Goal: Information Seeking & Learning: Learn about a topic

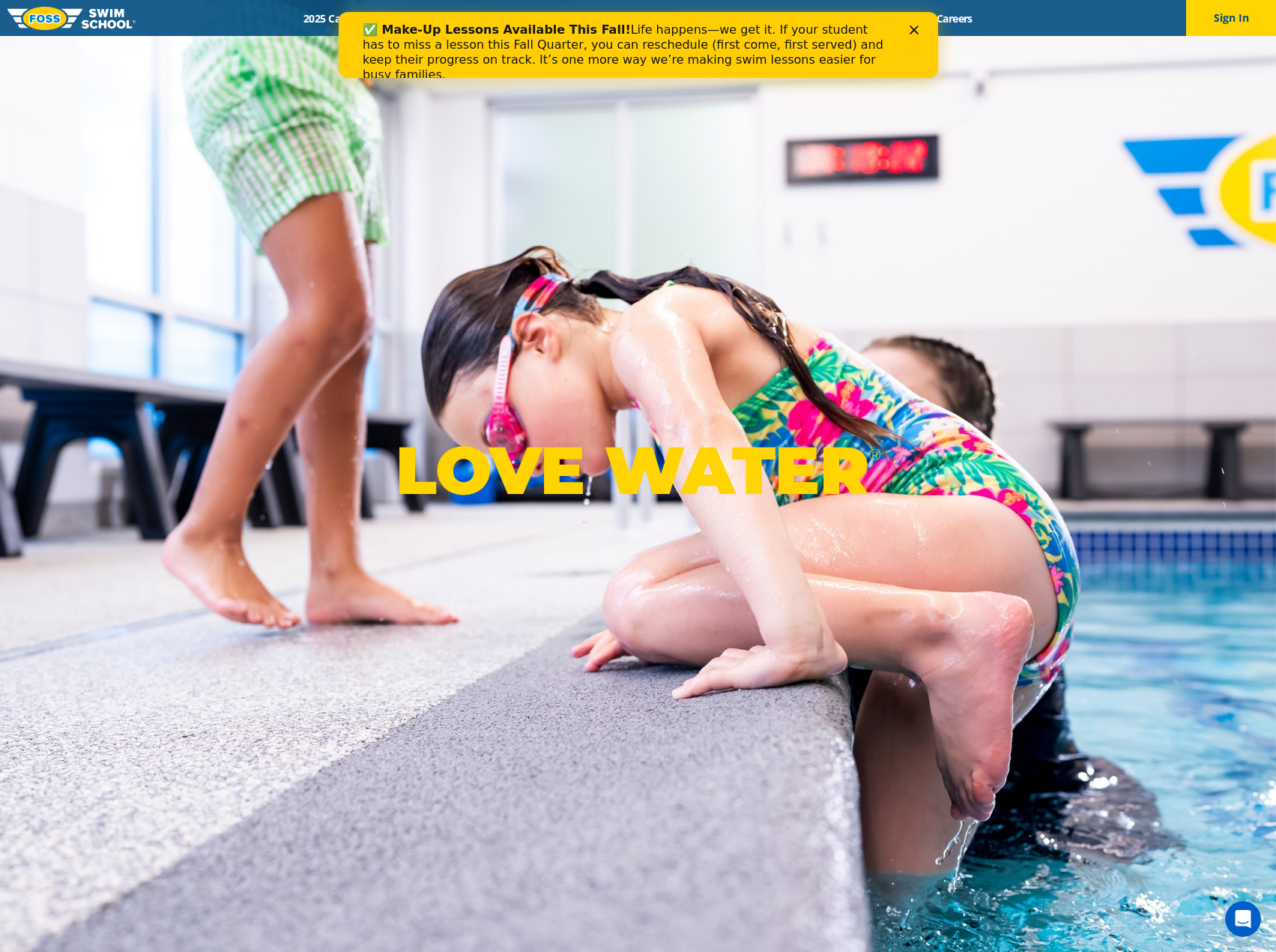
click at [913, 29] on icon "Close" at bounding box center [913, 29] width 9 height 9
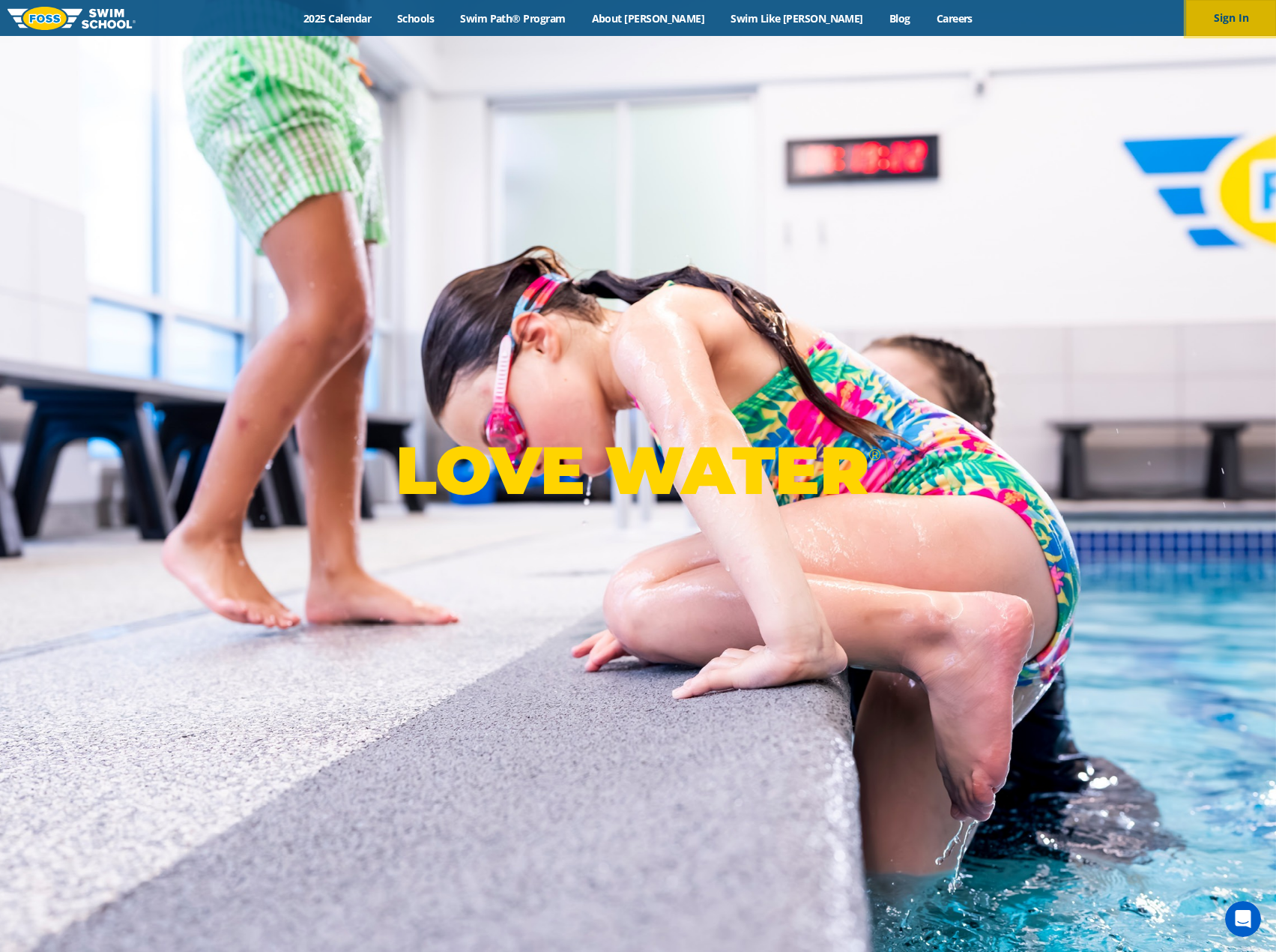
click at [1242, 16] on button "Sign In" at bounding box center [1230, 18] width 90 height 36
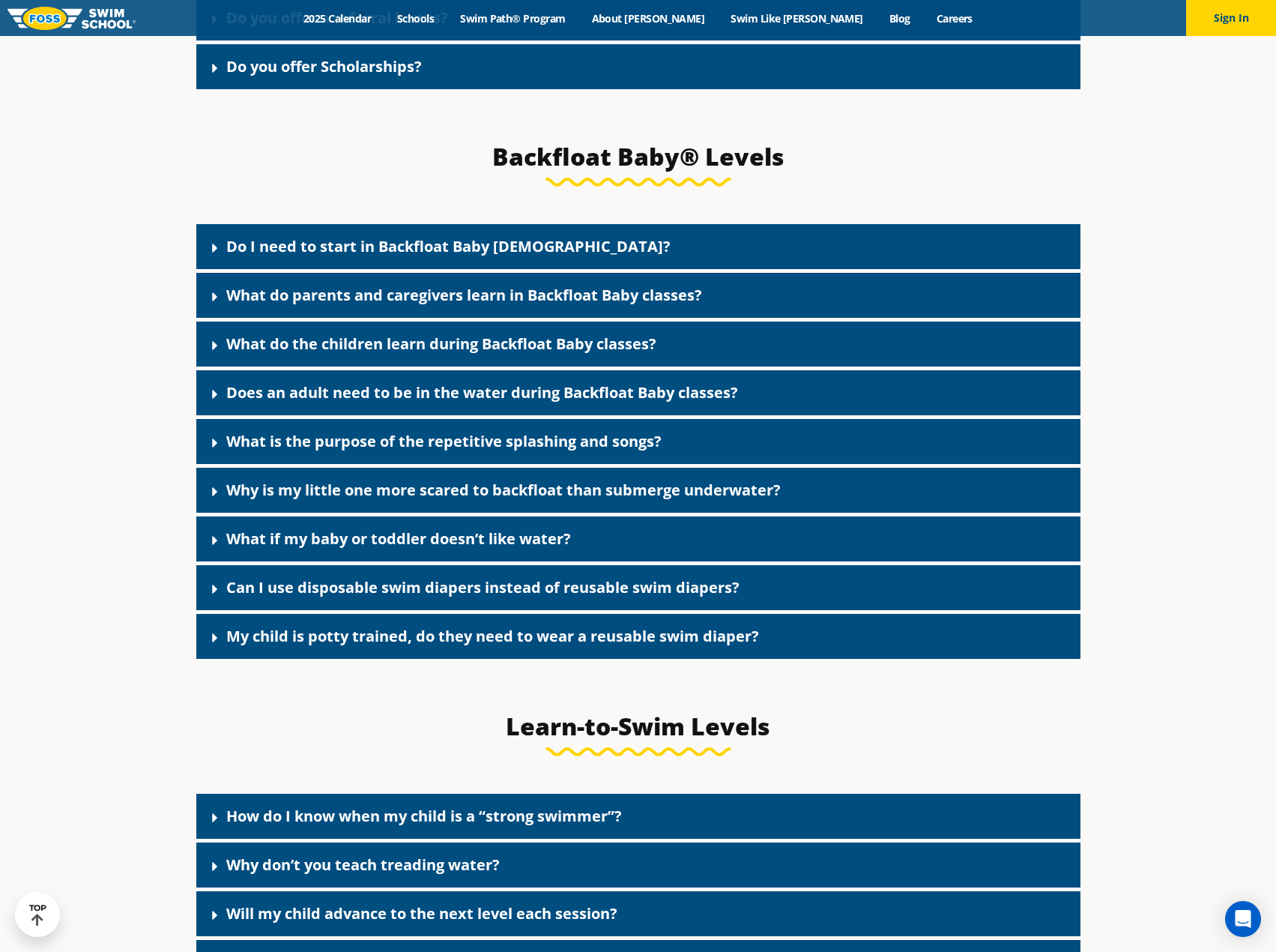
scroll to position [3409, 0]
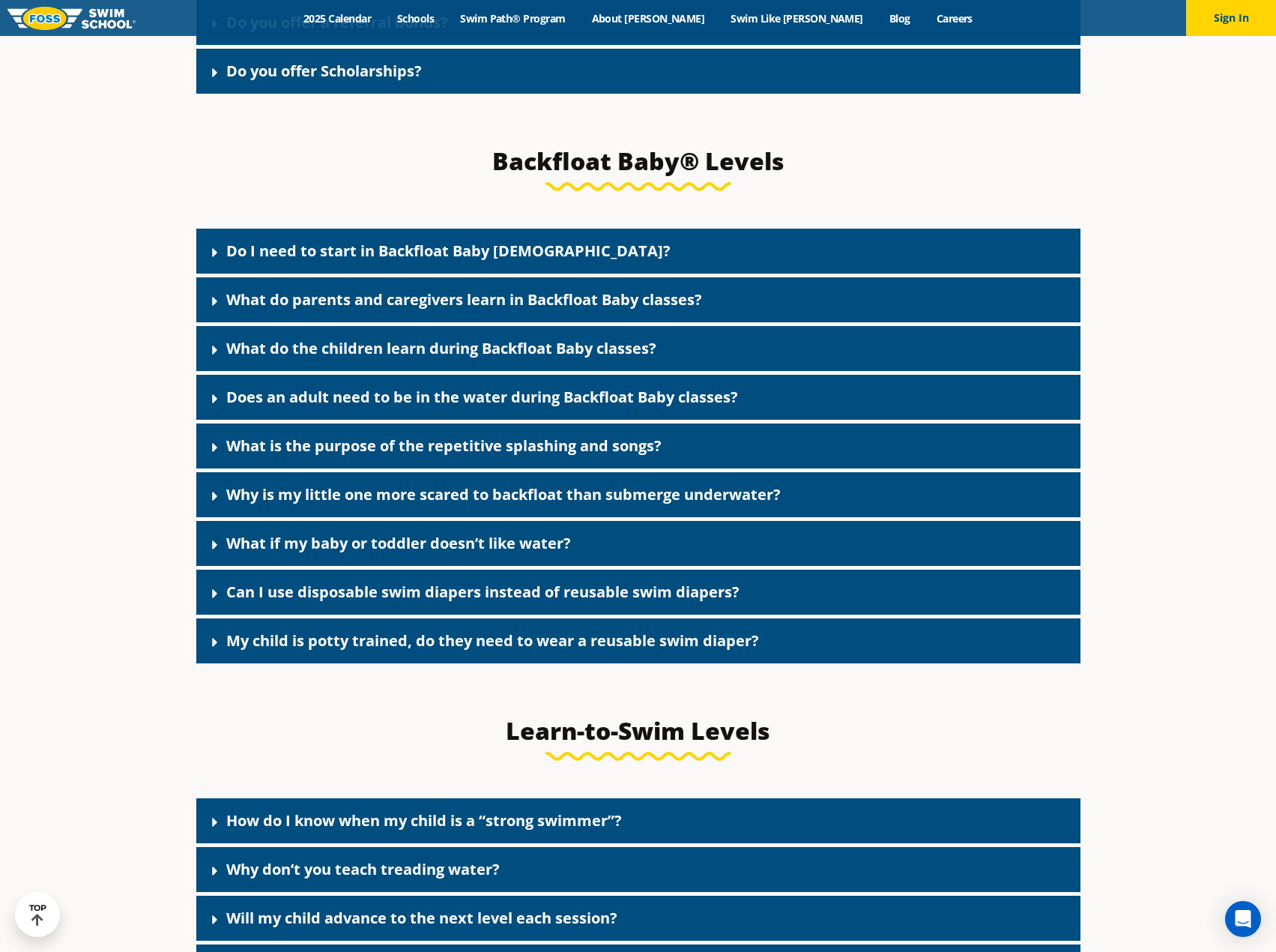
click at [255, 261] on link "Do I need to start in Backfloat Baby [DEMOGRAPHIC_DATA]?" at bounding box center [448, 250] width 444 height 20
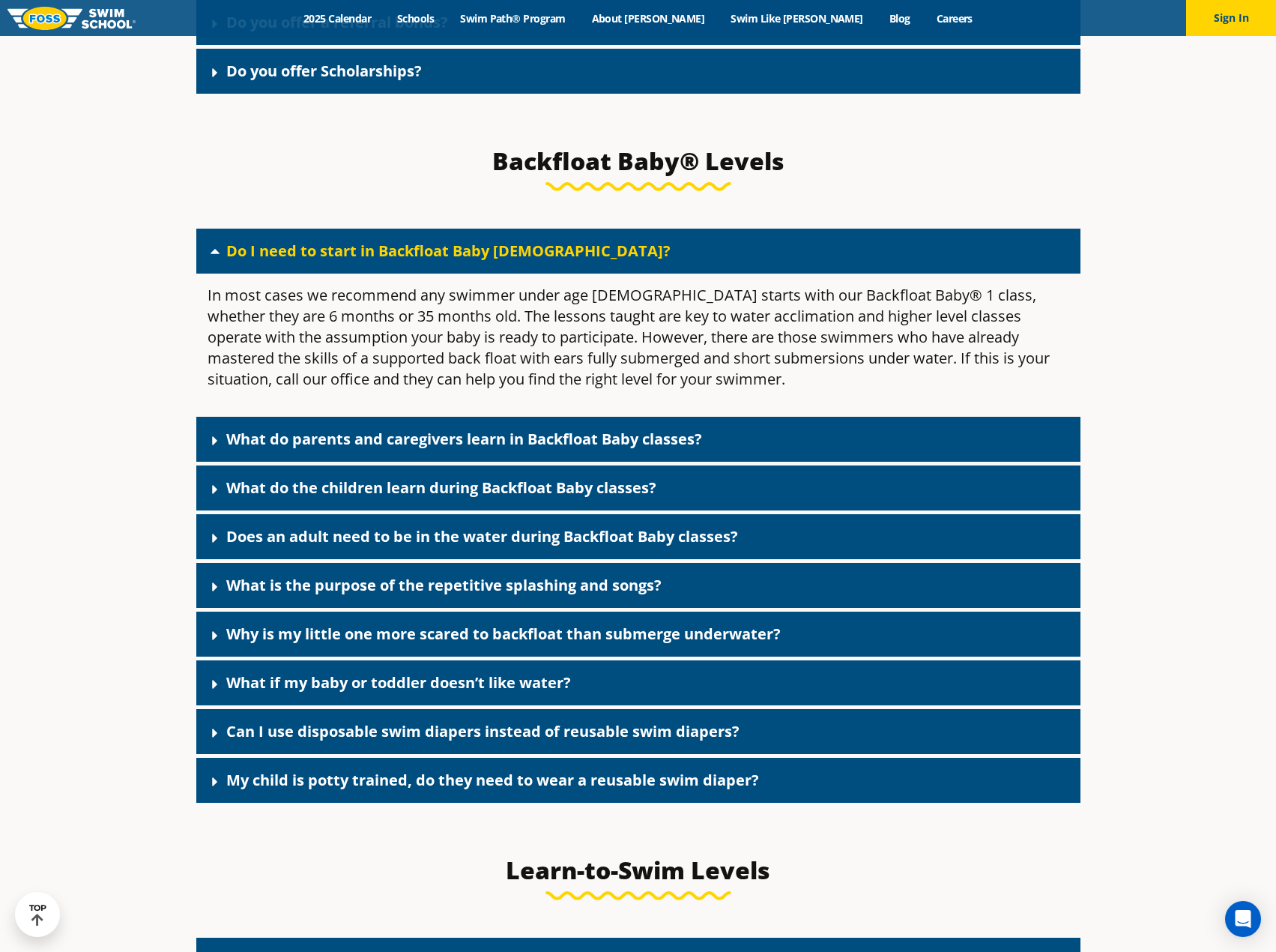
click at [207, 448] on icon at bounding box center [215, 440] width 15 height 15
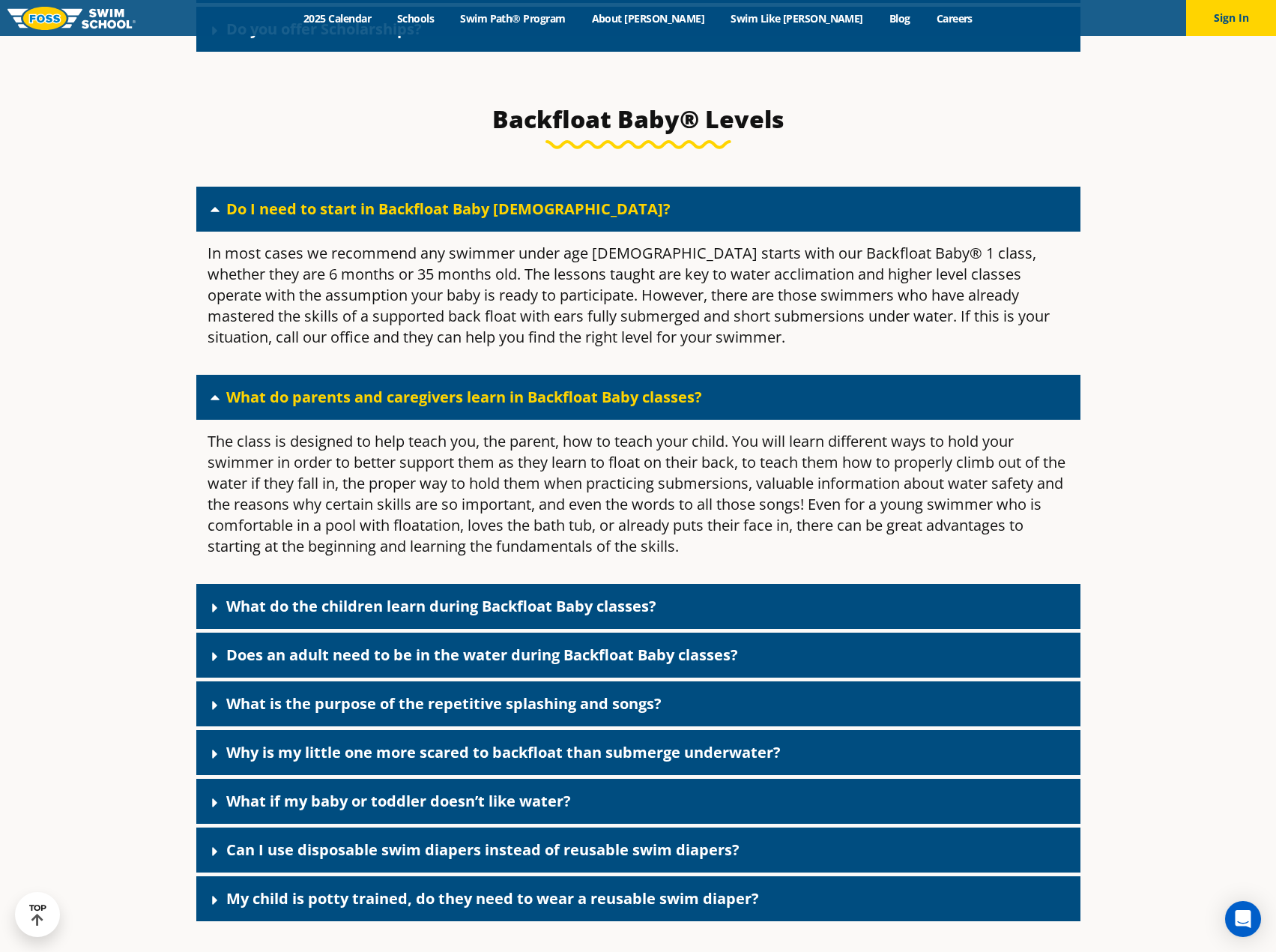
scroll to position [3484, 0]
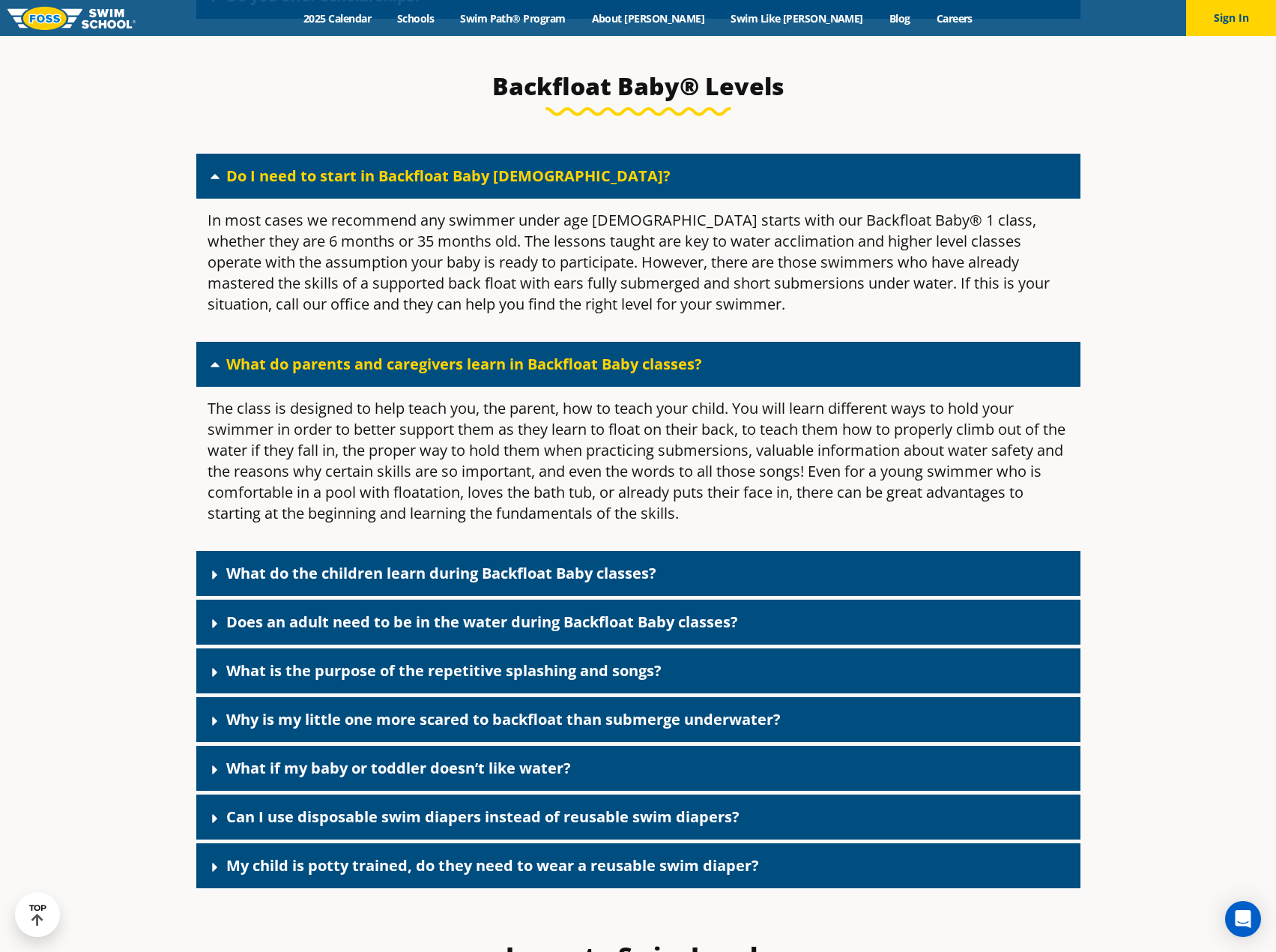
click at [213, 628] on icon at bounding box center [215, 623] width 6 height 9
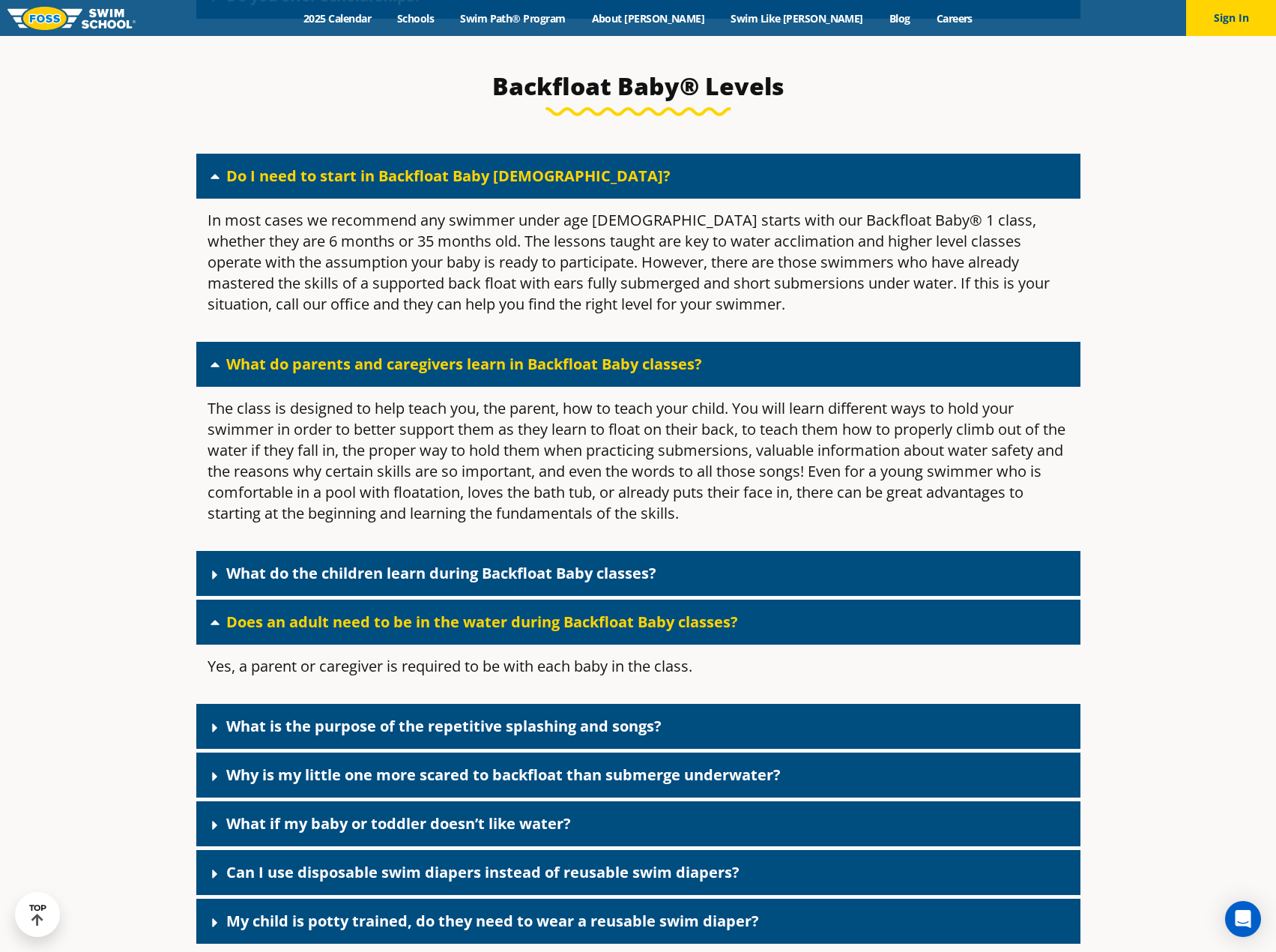
click at [213, 625] on icon at bounding box center [214, 623] width 9 height 6
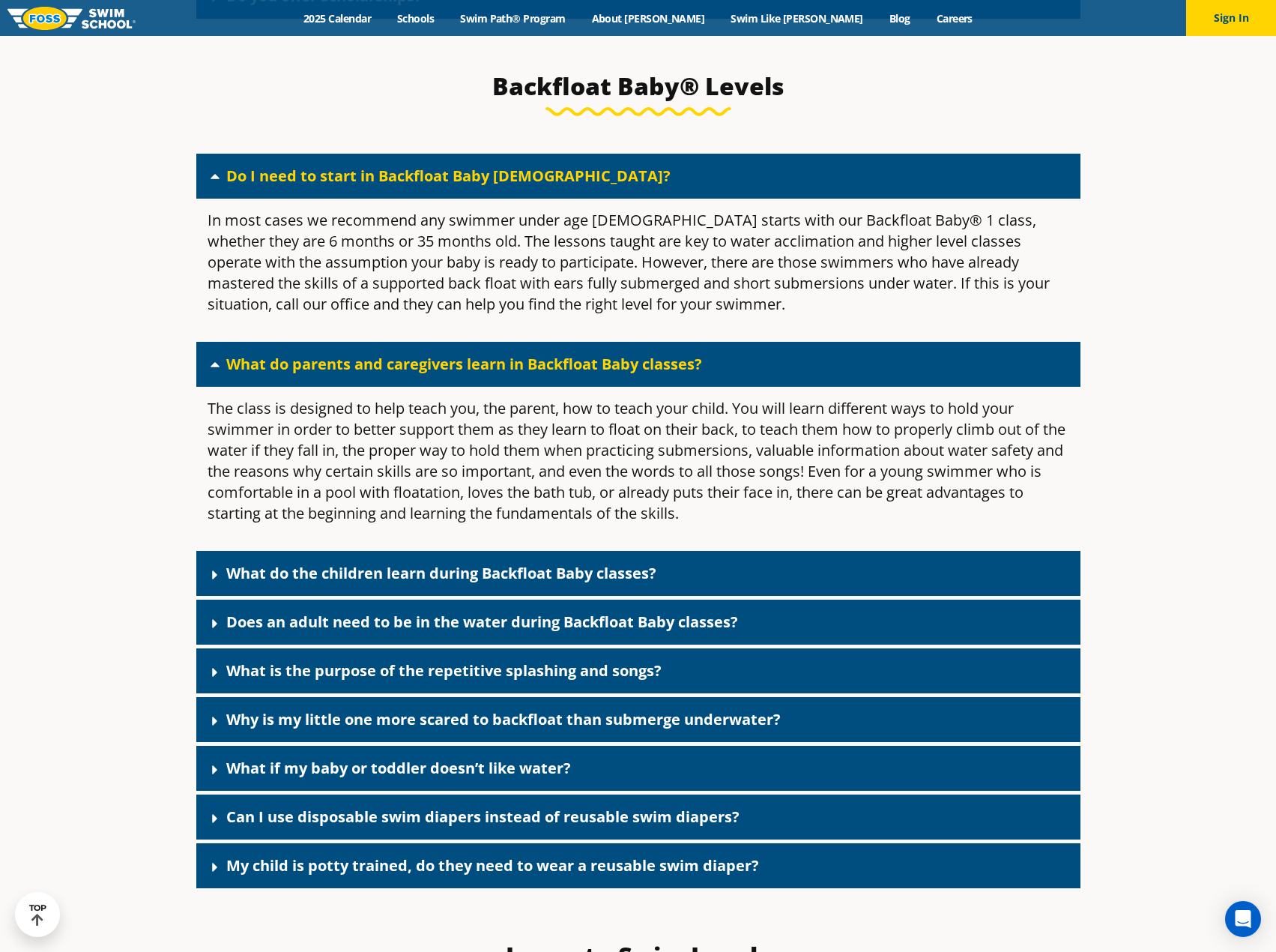
click at [210, 680] on icon at bounding box center [215, 672] width 15 height 15
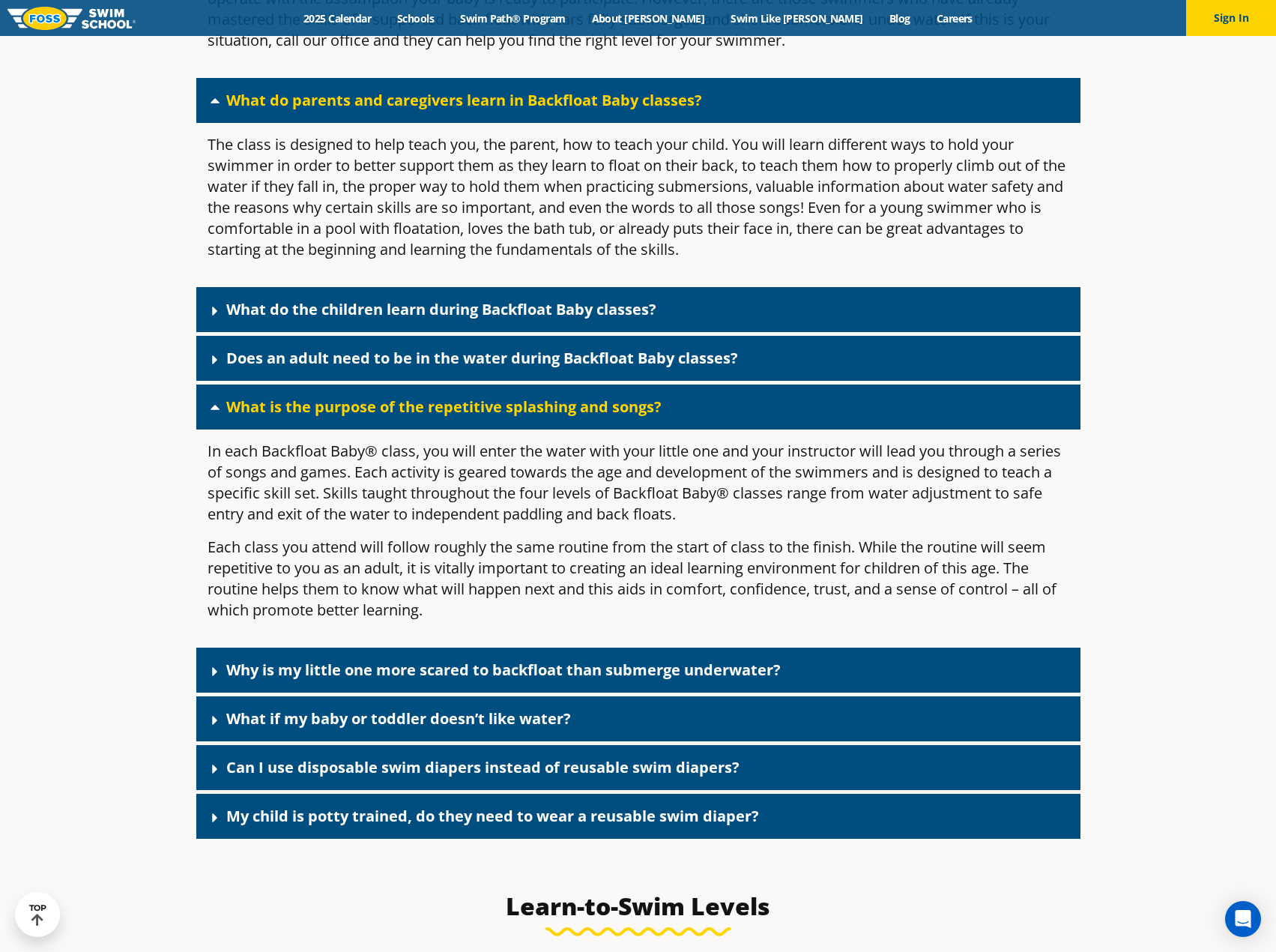
scroll to position [3783, 0]
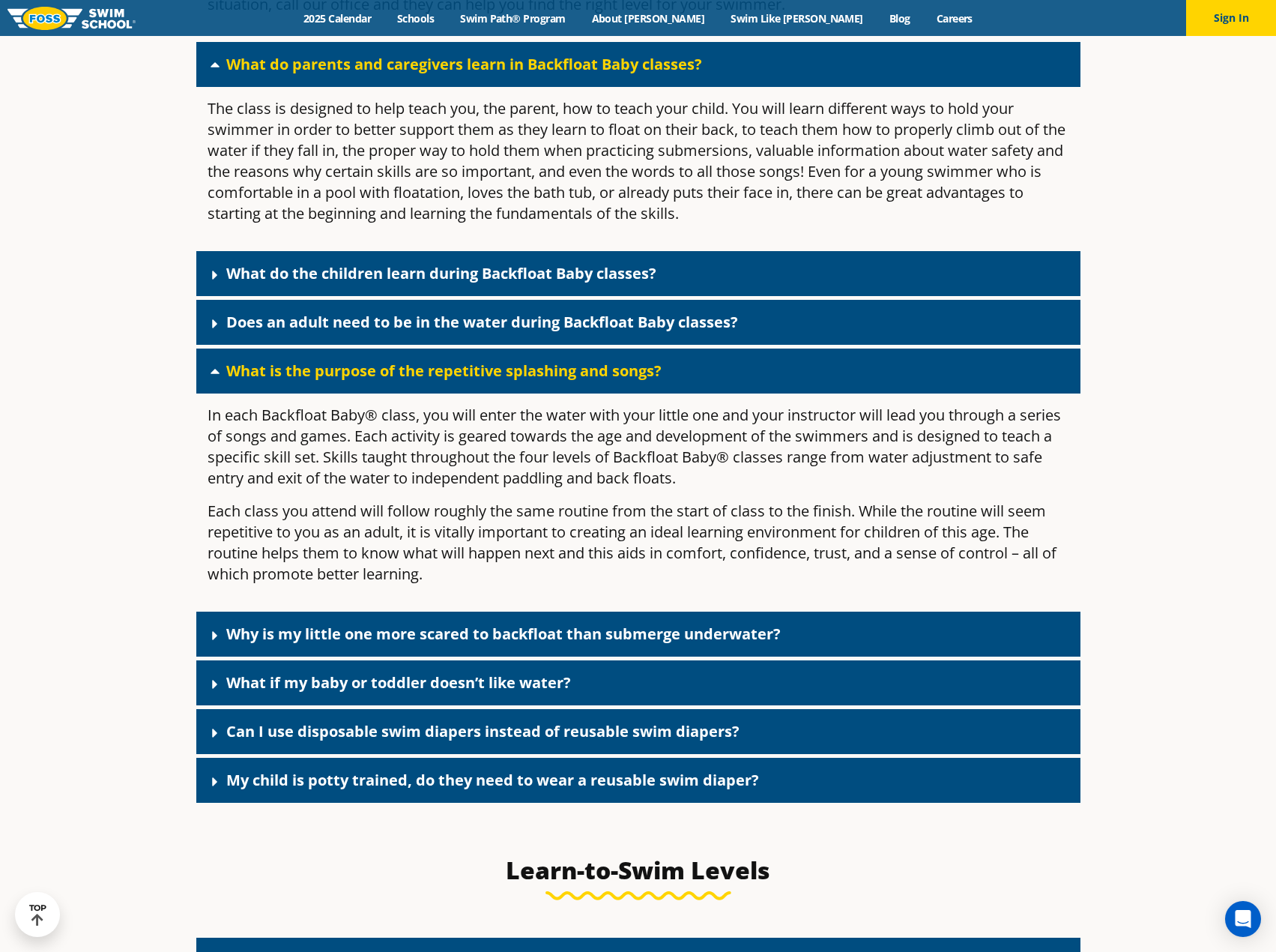
click at [212, 737] on icon at bounding box center [215, 732] width 6 height 9
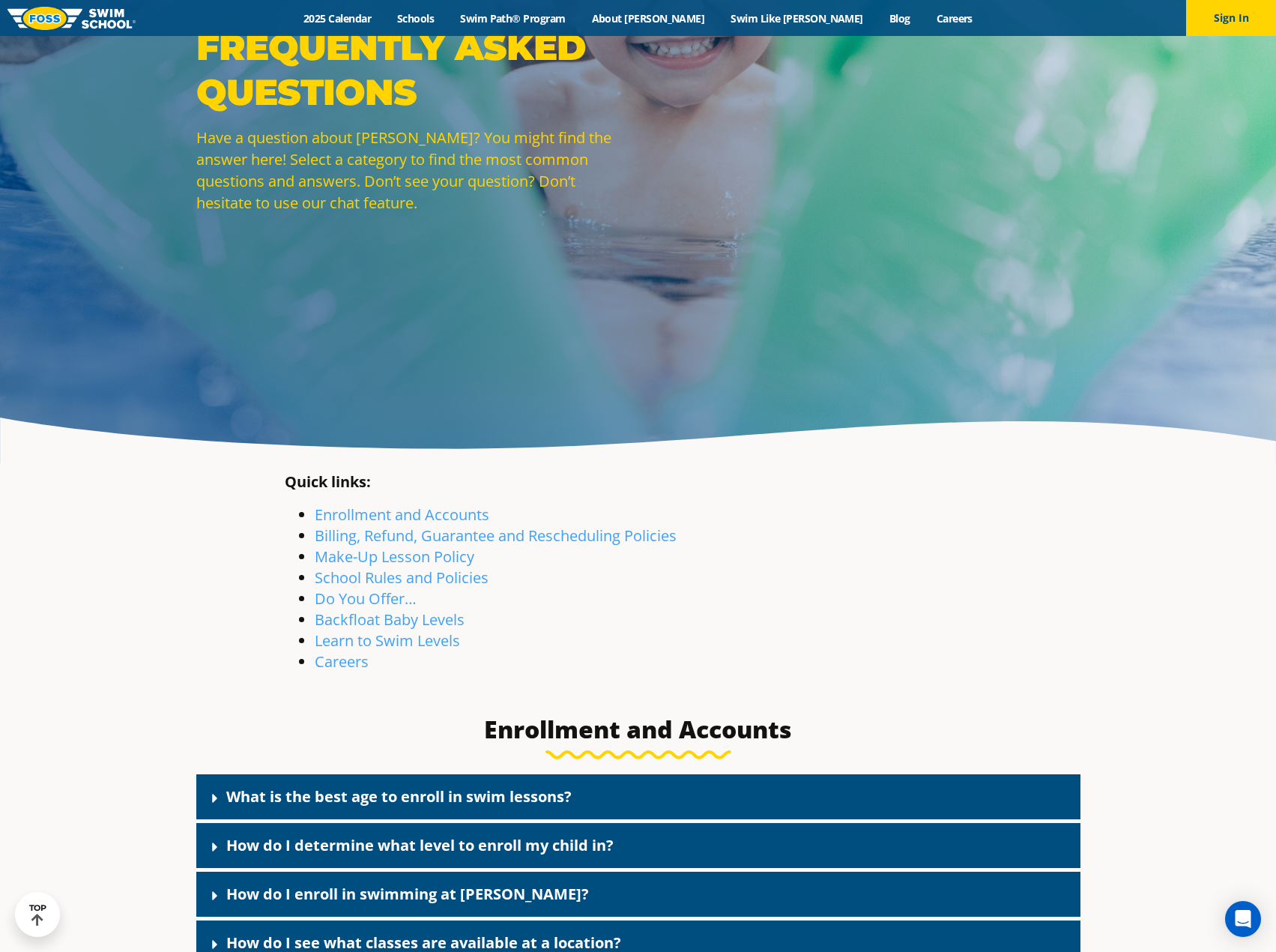
scroll to position [0, 0]
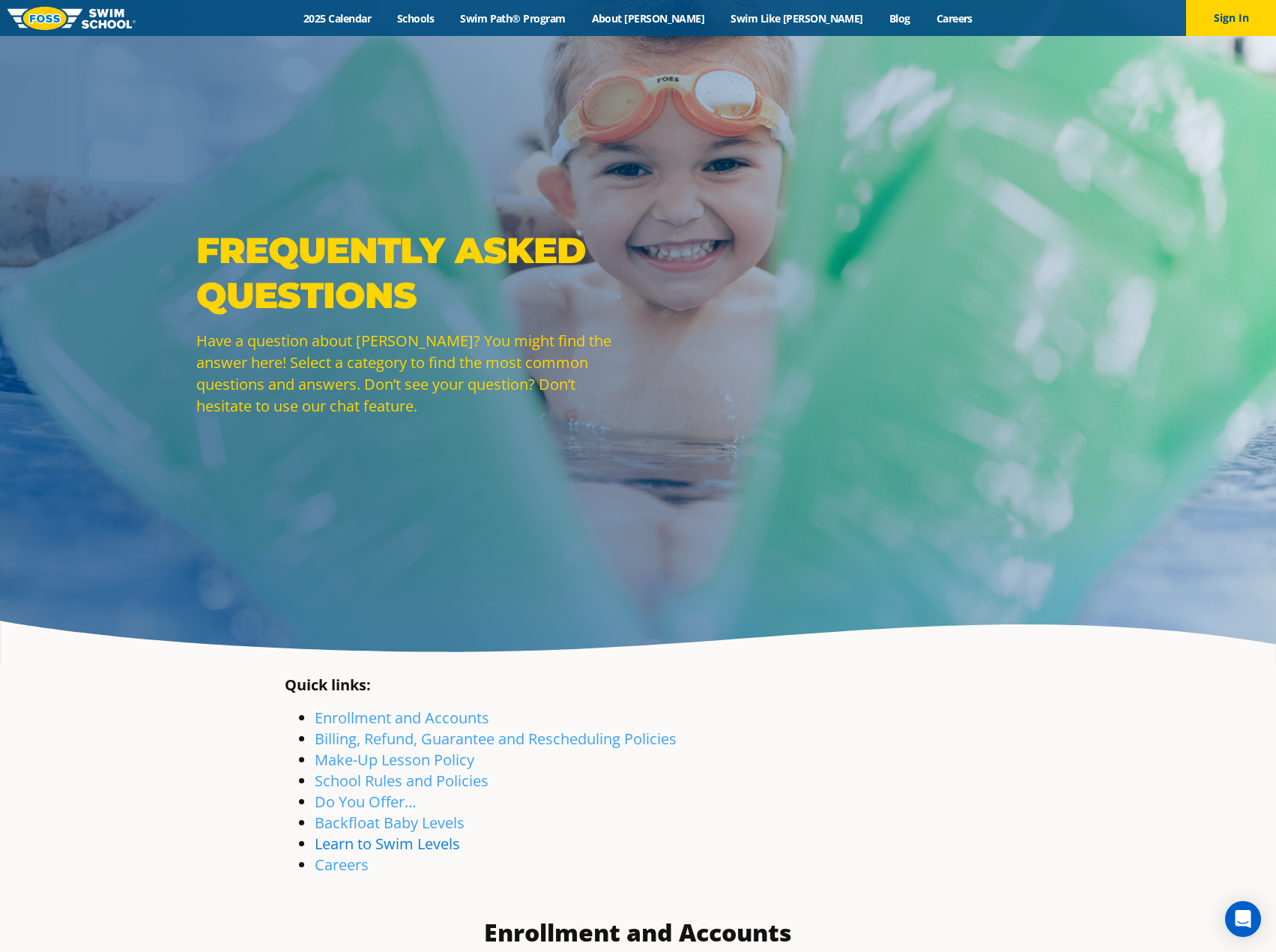
click at [347, 842] on link "Learn to Swim Levels" at bounding box center [387, 843] width 145 height 20
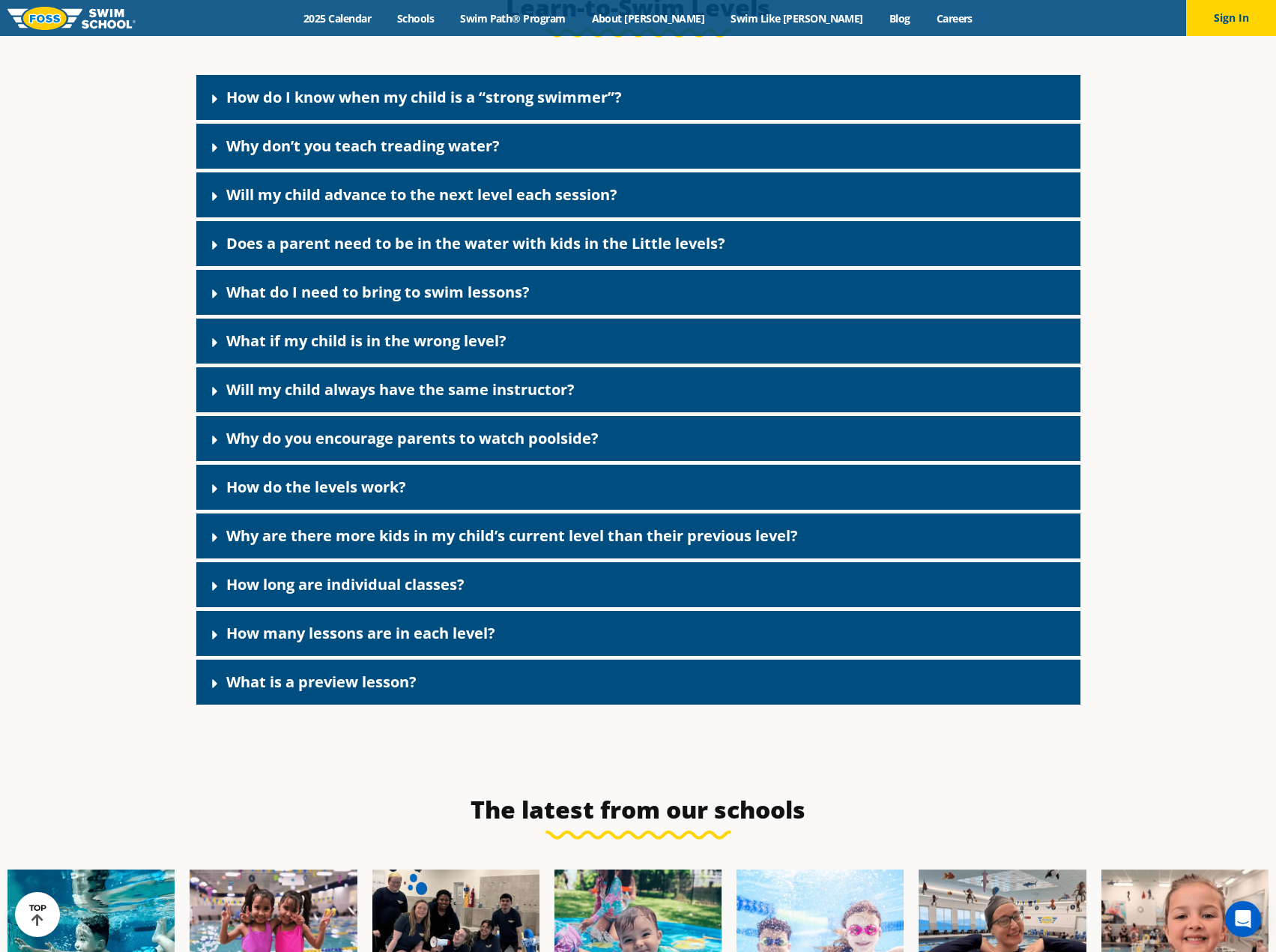
click at [212, 152] on icon at bounding box center [215, 146] width 6 height 9
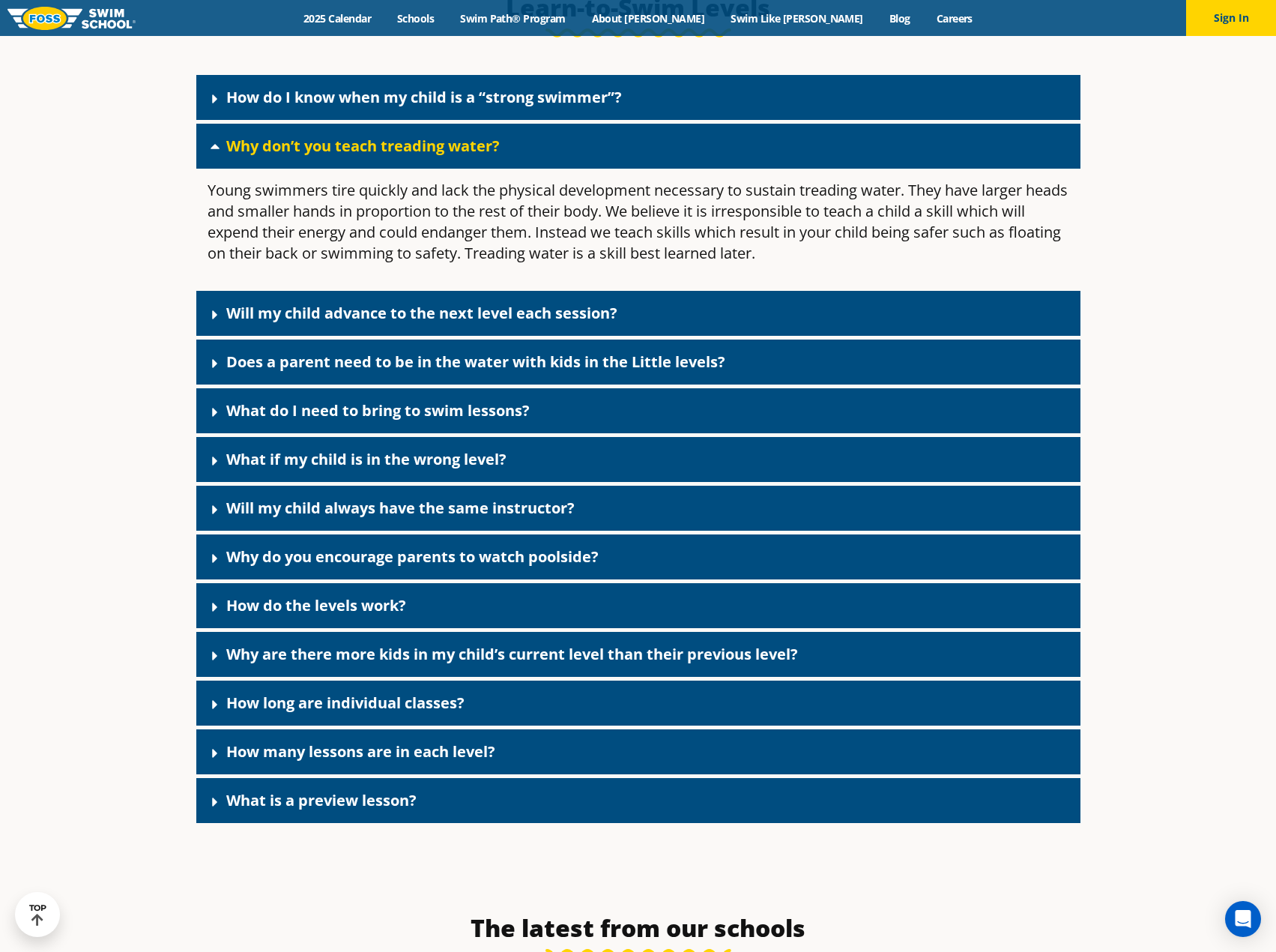
click at [213, 371] on icon at bounding box center [215, 363] width 15 height 15
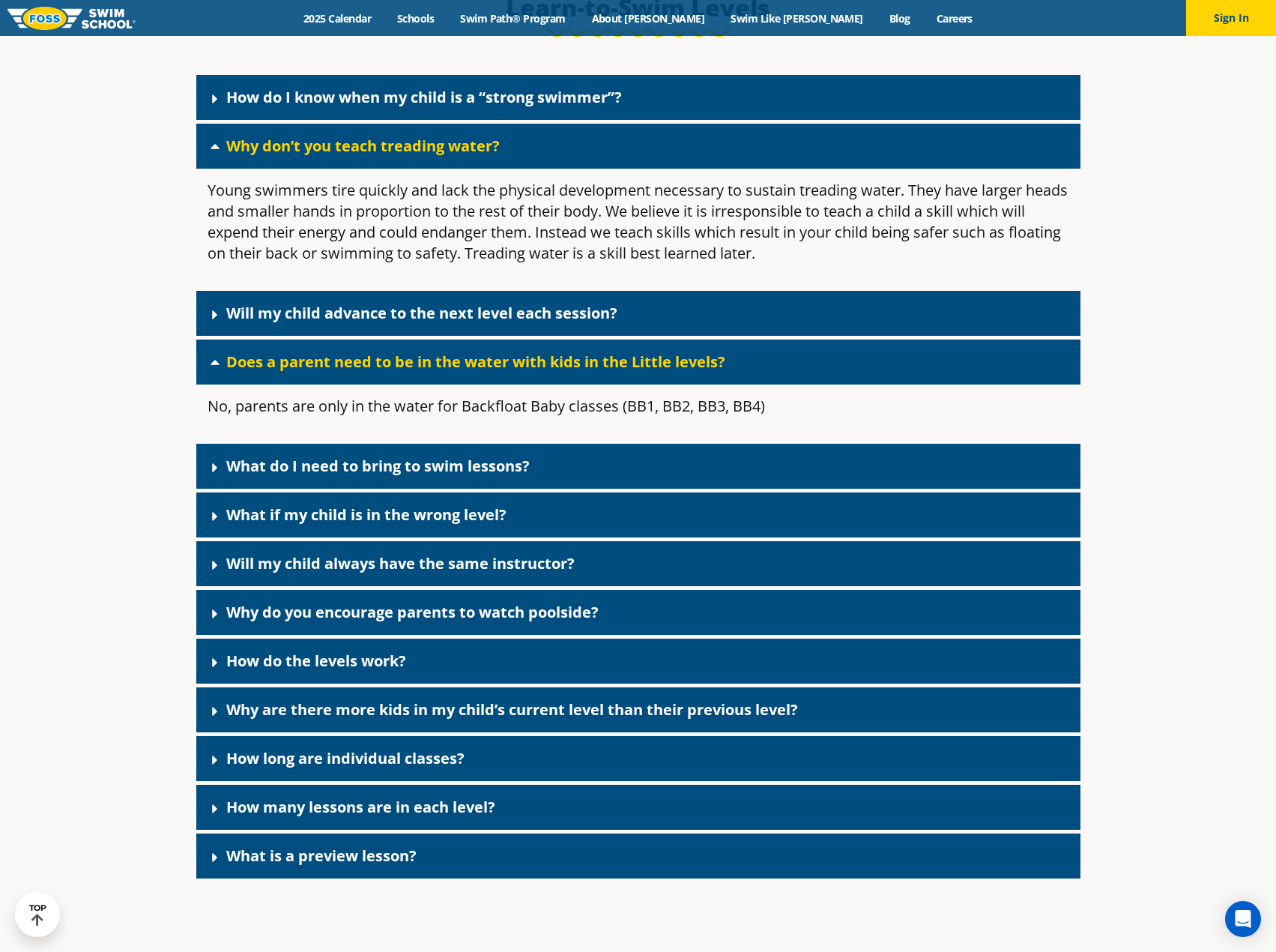
click at [208, 480] on div "What do I need to bring to swim lessons?" at bounding box center [638, 465] width 884 height 45
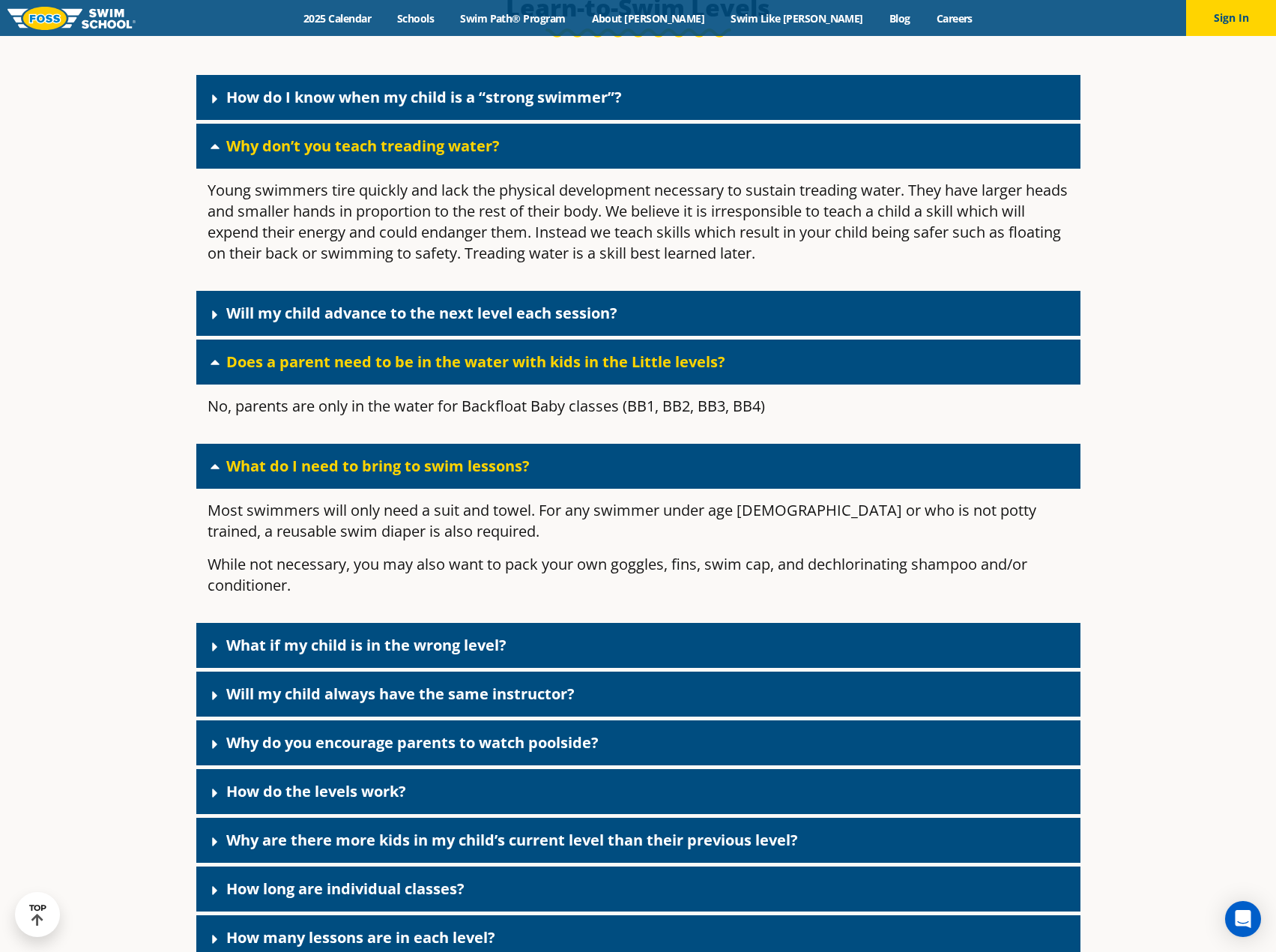
click at [212, 700] on icon at bounding box center [215, 694] width 6 height 9
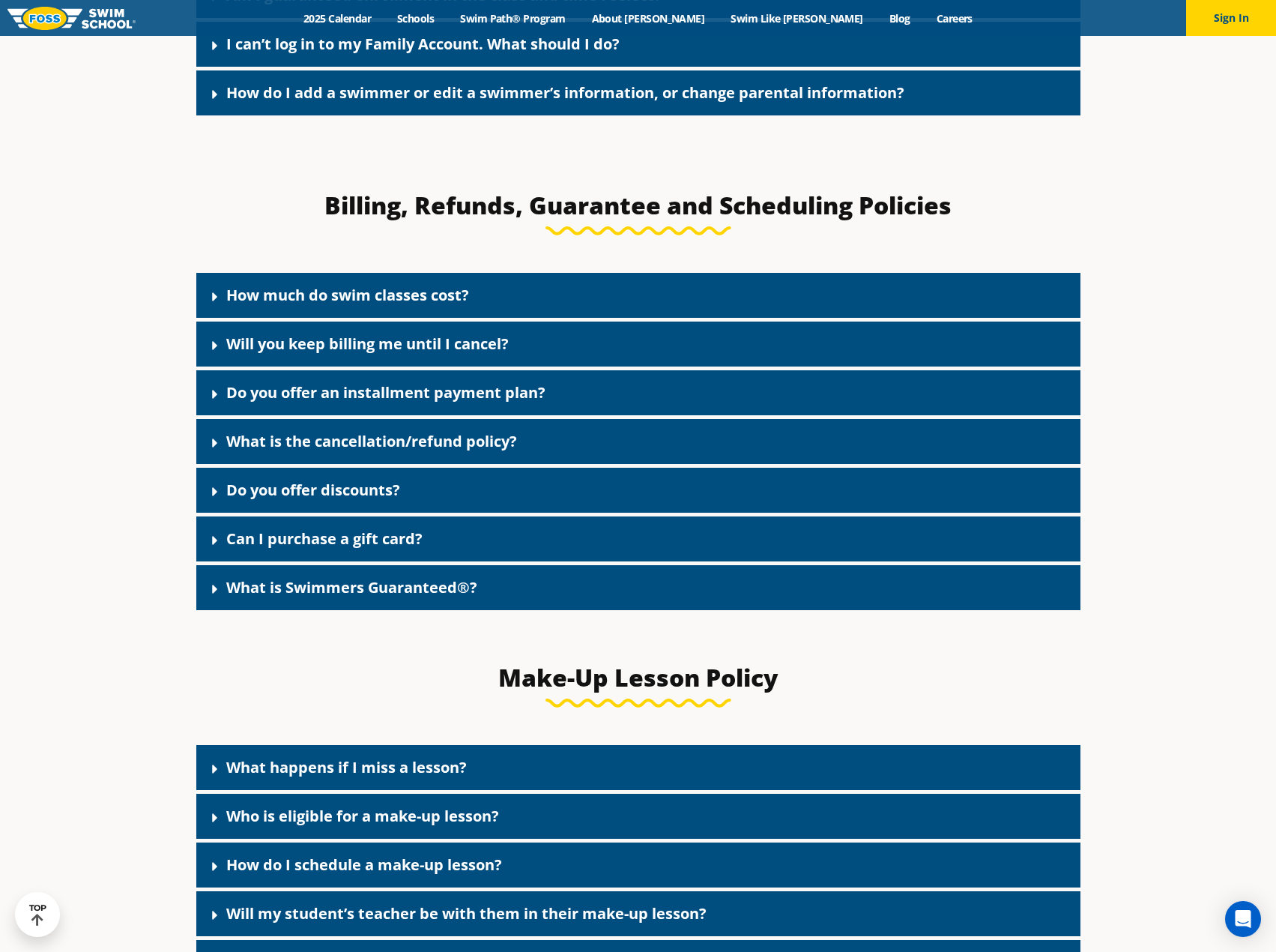
scroll to position [1284, 0]
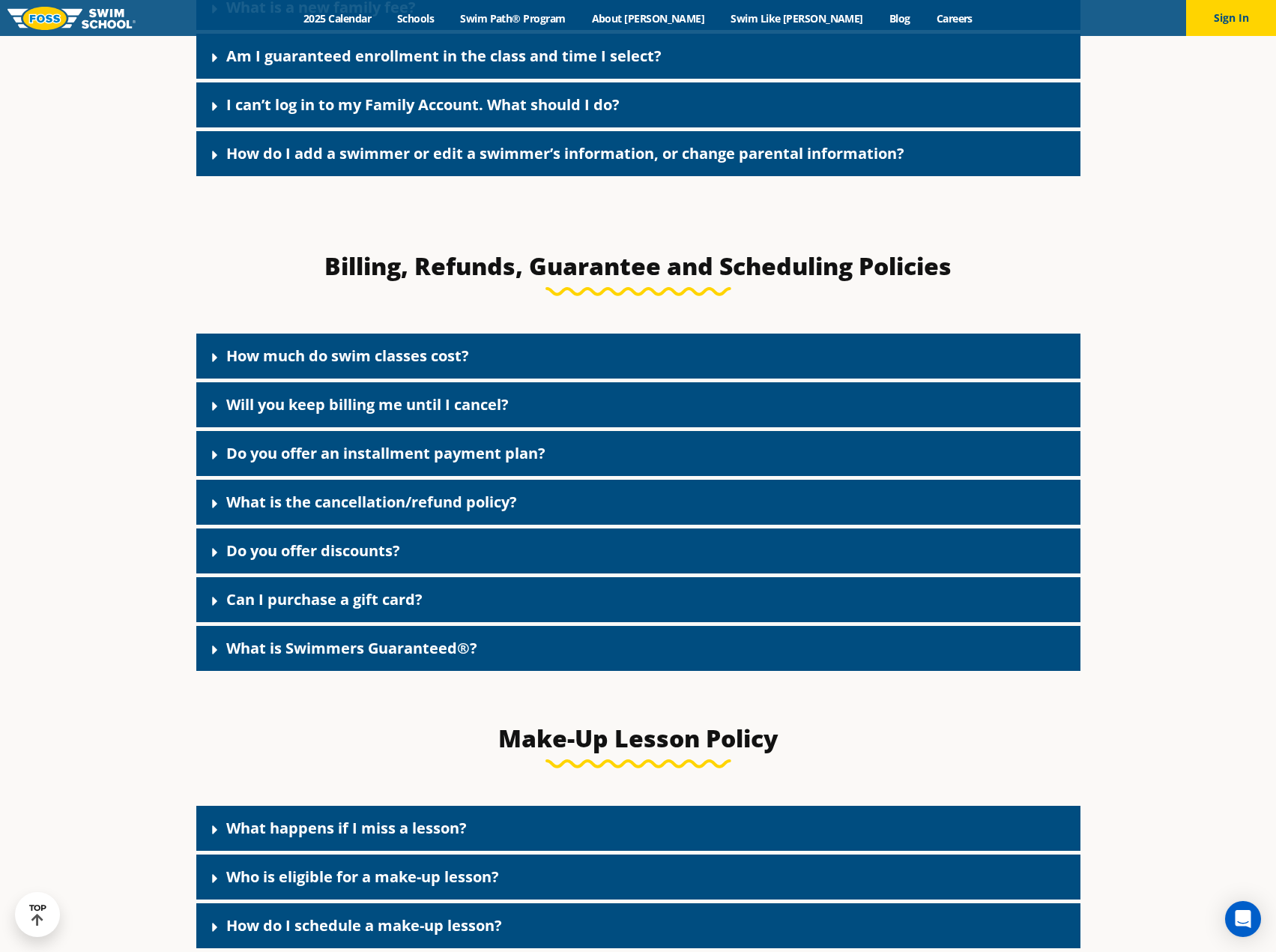
click at [214, 414] on icon at bounding box center [215, 406] width 15 height 15
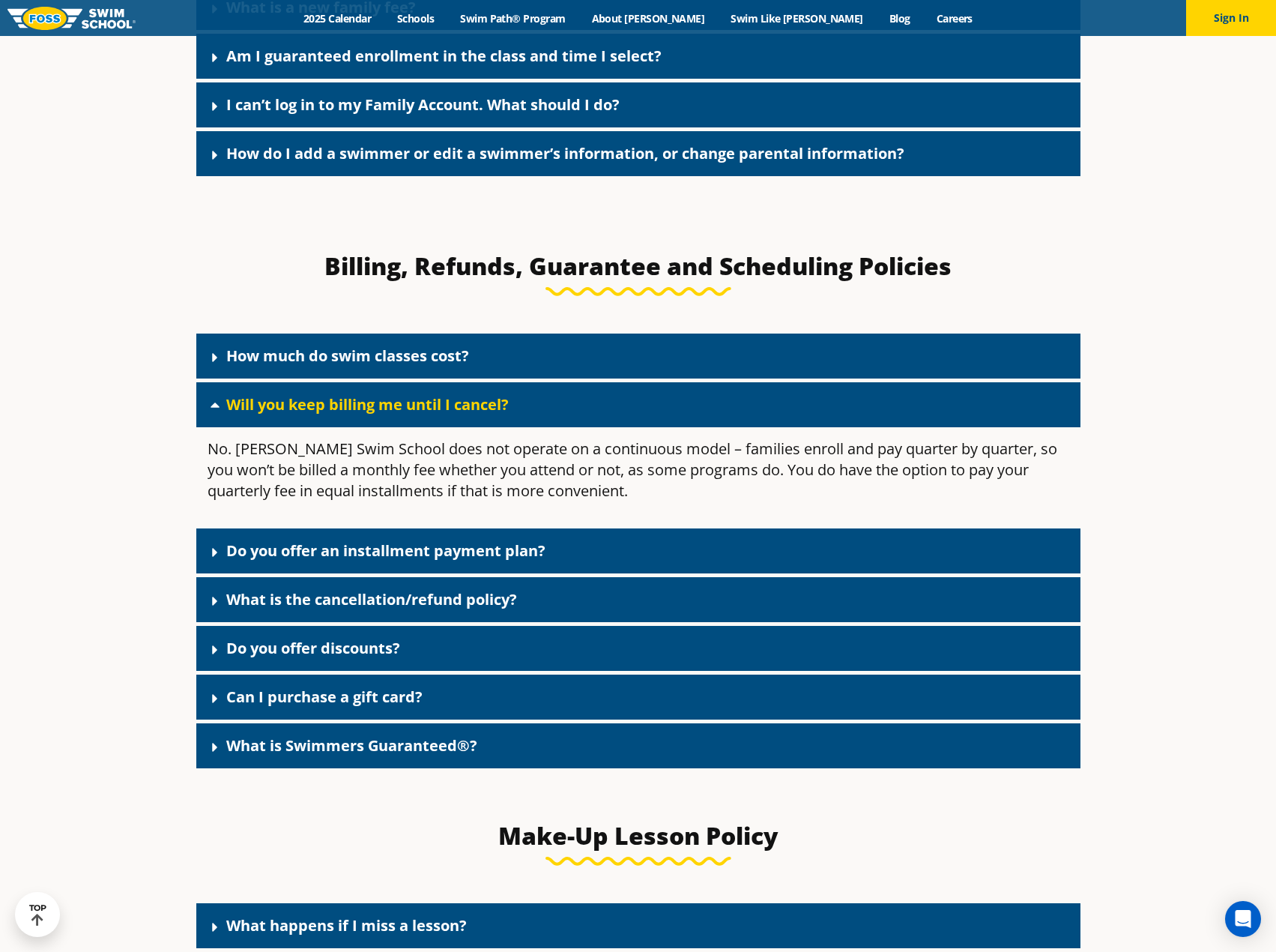
click at [215, 609] on icon at bounding box center [215, 601] width 15 height 15
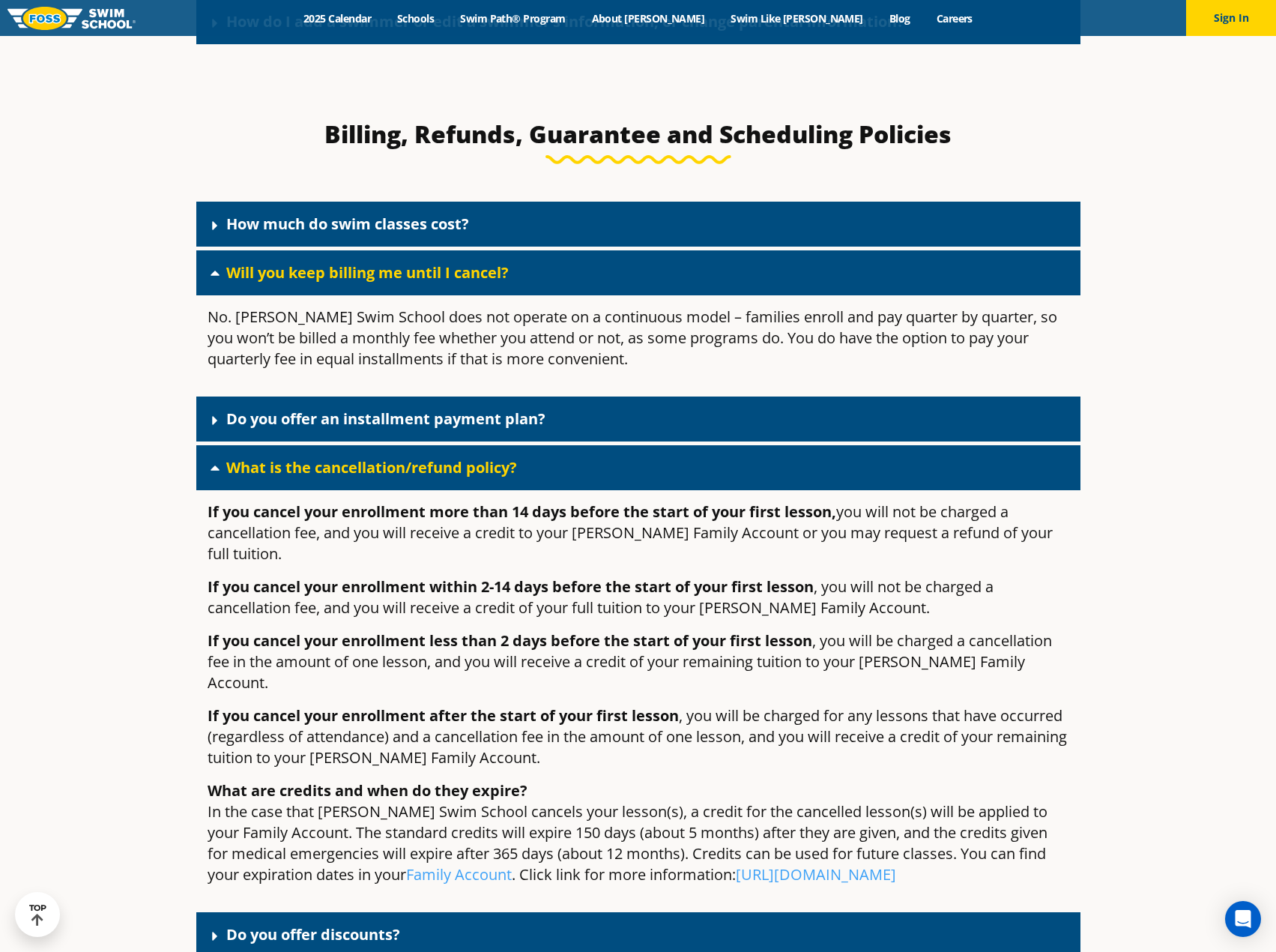
scroll to position [1434, 0]
